Goal: Check status: Check status

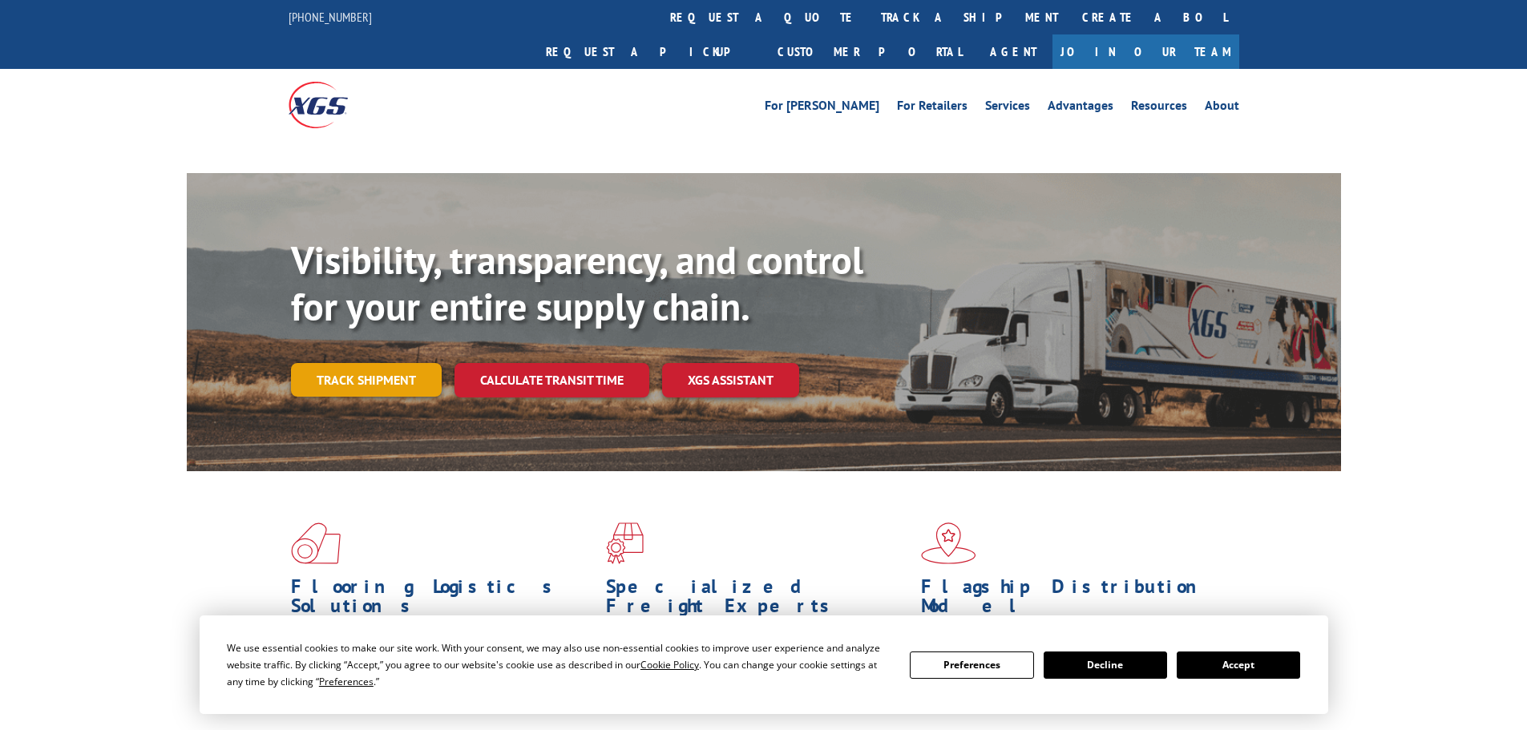
click at [377, 363] on link "Track shipment" at bounding box center [366, 380] width 151 height 34
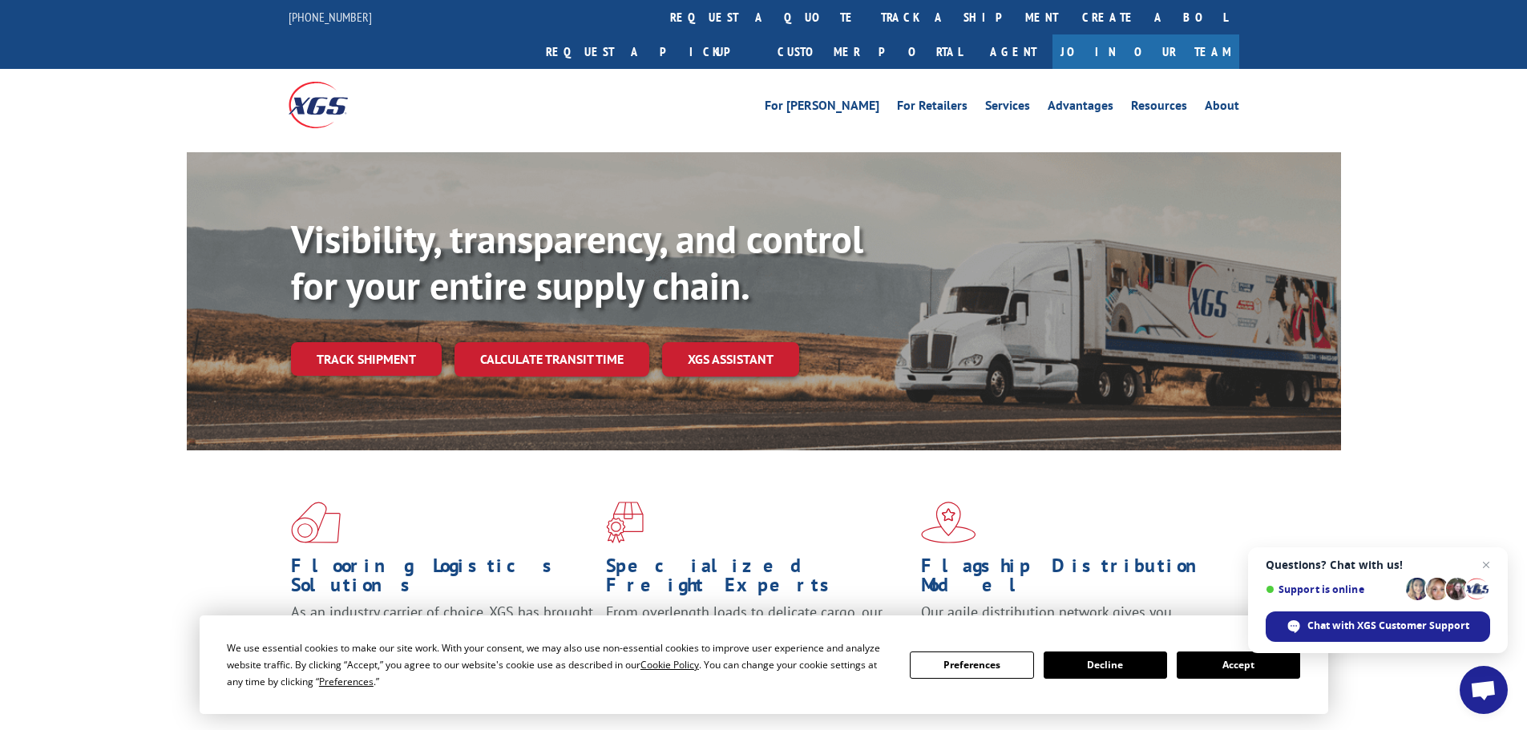
click at [1214, 661] on button "Accept" at bounding box center [1238, 665] width 123 height 27
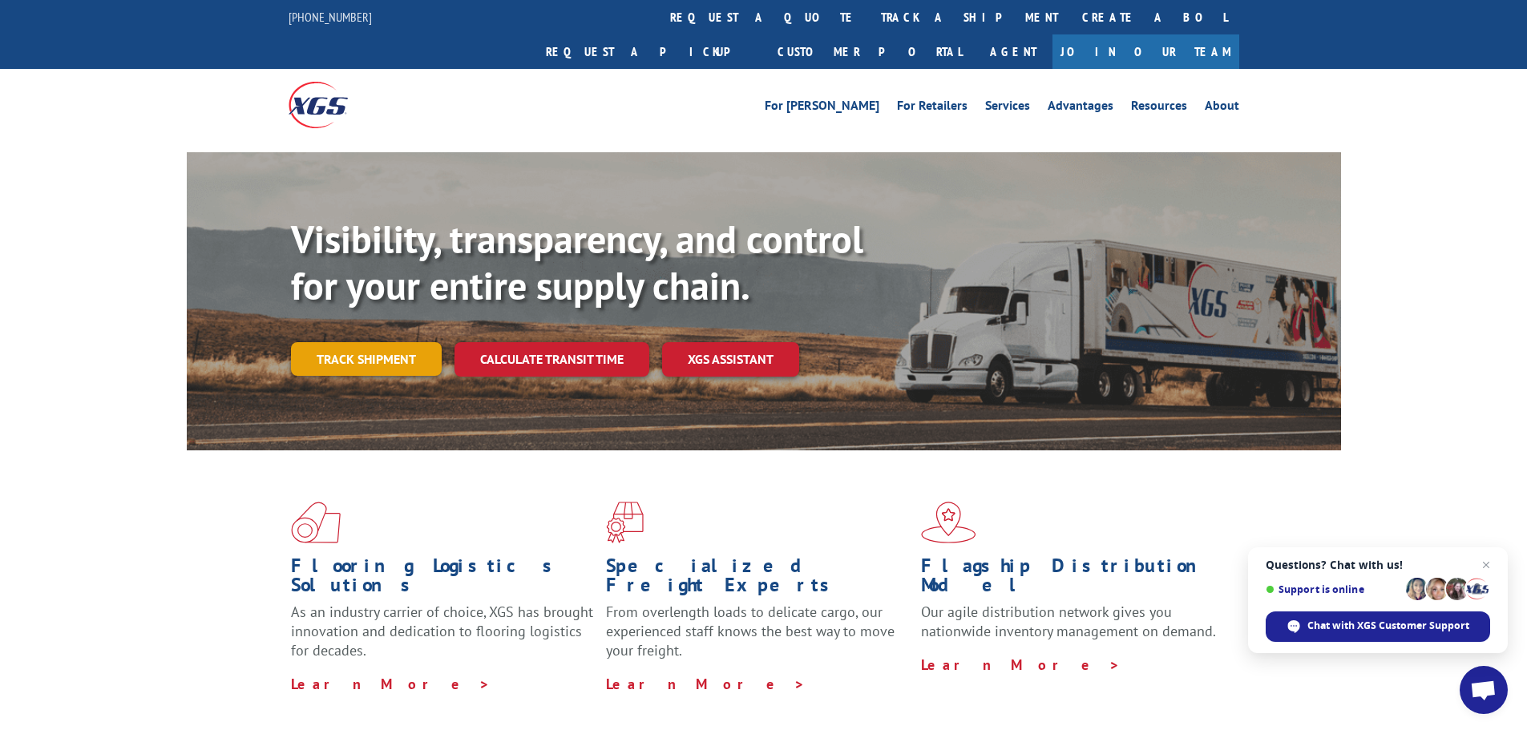
click at [374, 342] on link "Track shipment" at bounding box center [366, 359] width 151 height 34
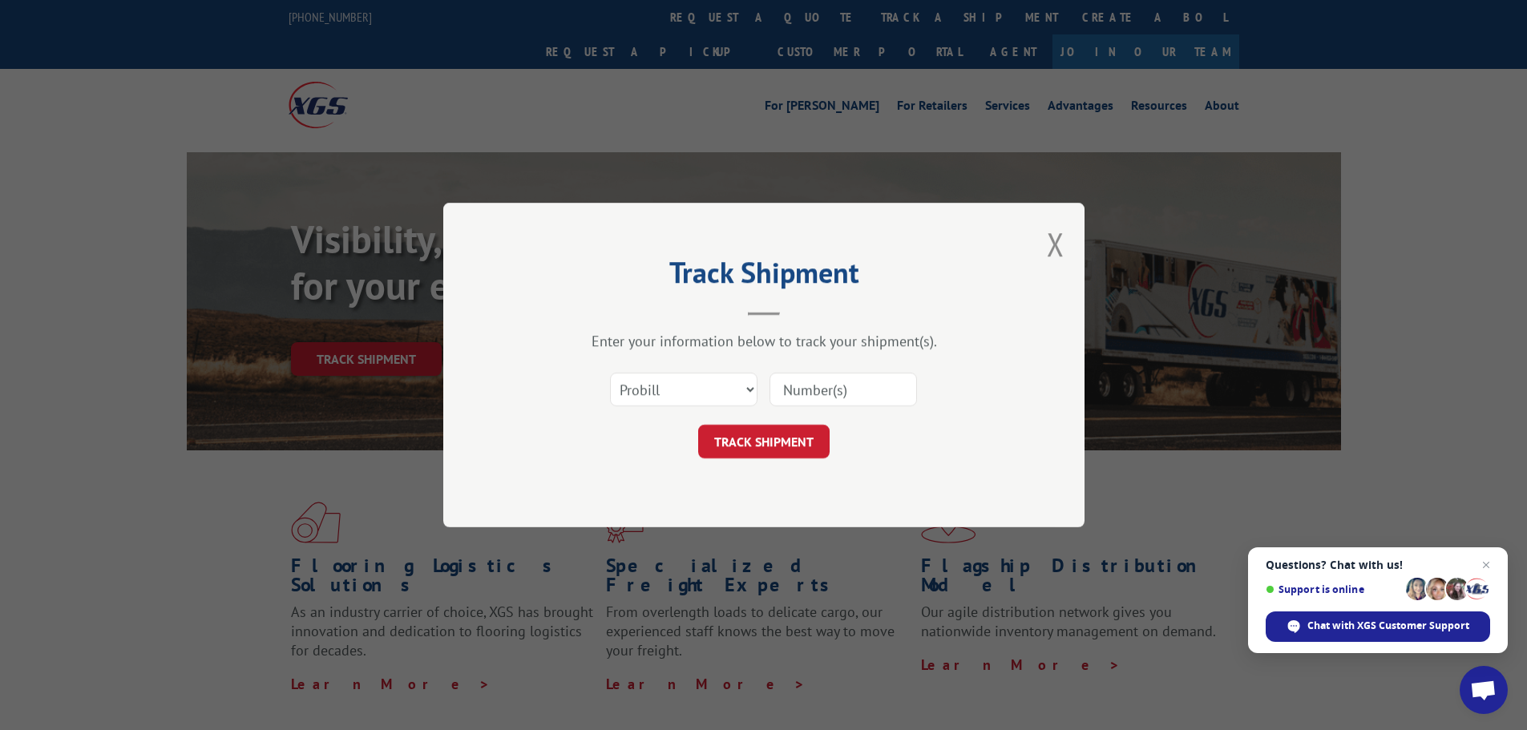
click at [820, 393] on input at bounding box center [844, 390] width 148 height 34
paste input "17450776"
type input "17450776"
click at [766, 443] on button "TRACK SHIPMENT" at bounding box center [763, 442] width 131 height 34
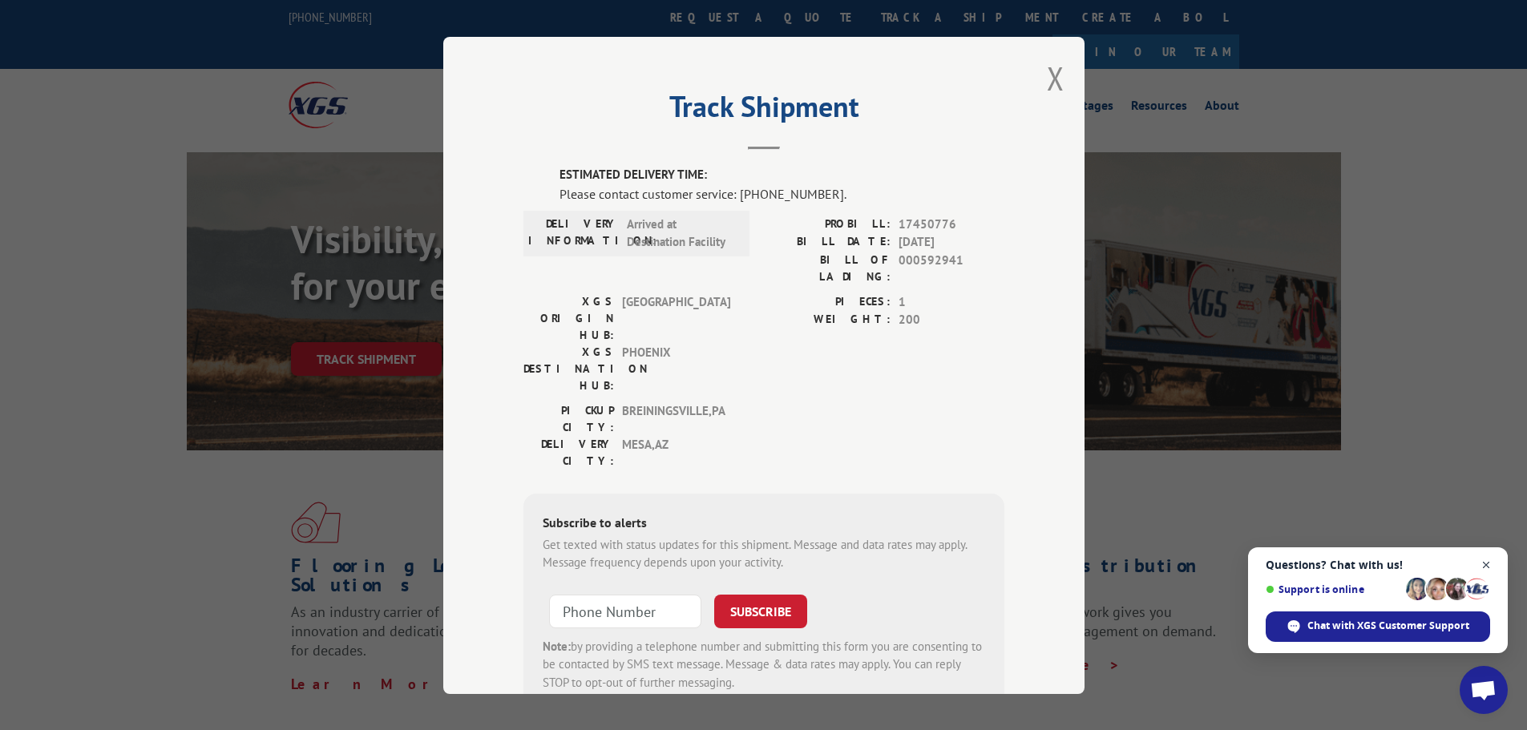
click at [1486, 565] on span "Close chat" at bounding box center [1487, 566] width 20 height 20
